Goal: Find contact information: Find contact information

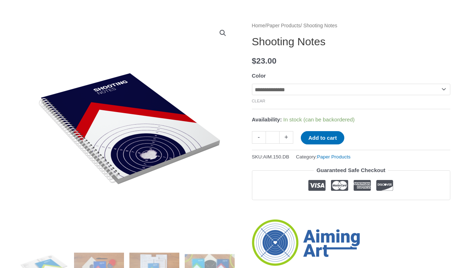
scroll to position [76, 0]
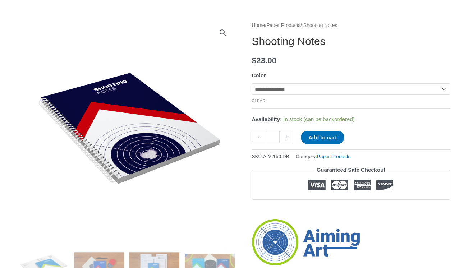
select select "**********"
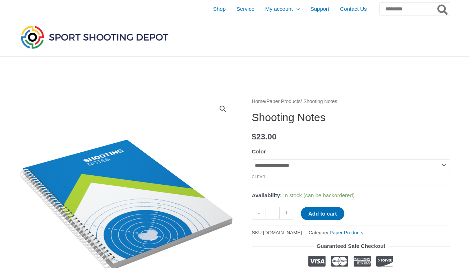
scroll to position [0, 0]
click at [343, 10] on span "Contact Us" at bounding box center [353, 9] width 27 height 18
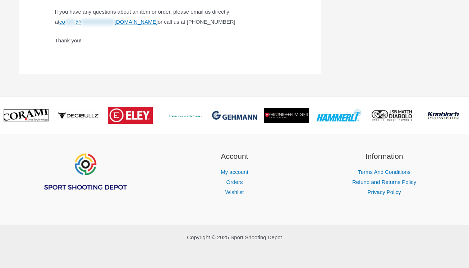
scroll to position [525, 0]
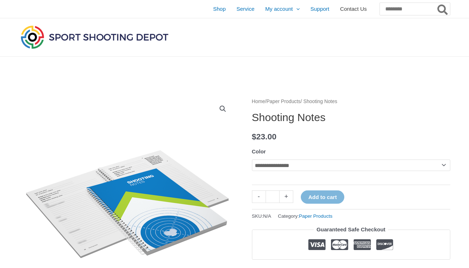
click at [342, 10] on span "Contact Us" at bounding box center [353, 9] width 27 height 18
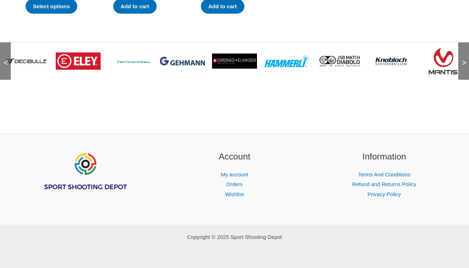
scroll to position [1639, 0]
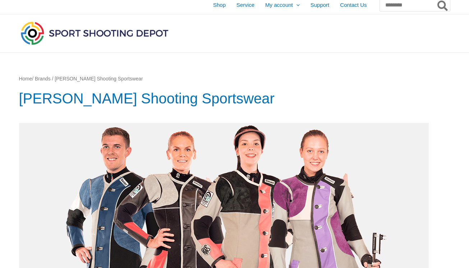
scroll to position [6, 0]
